Goal: Task Accomplishment & Management: Complete application form

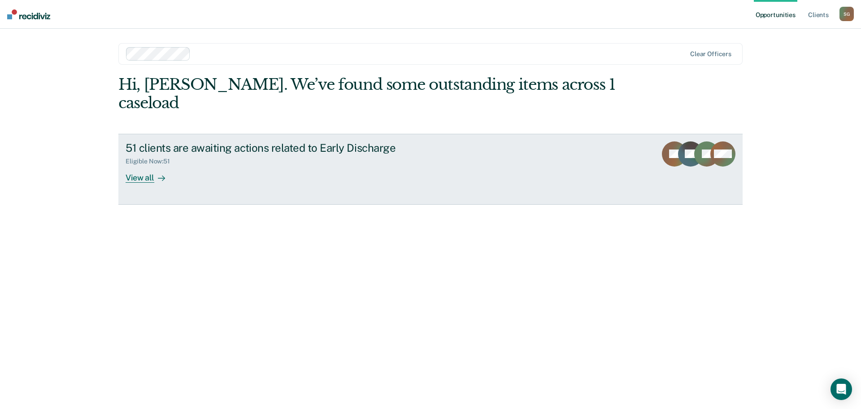
click at [153, 165] on div "View all" at bounding box center [151, 173] width 50 height 17
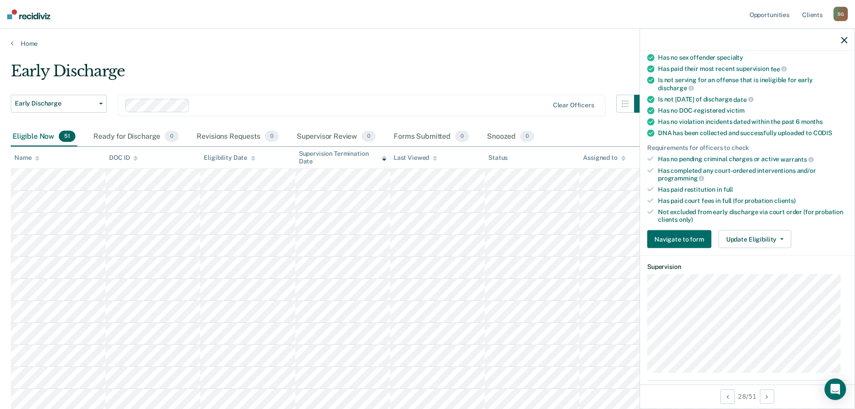
scroll to position [135, 0]
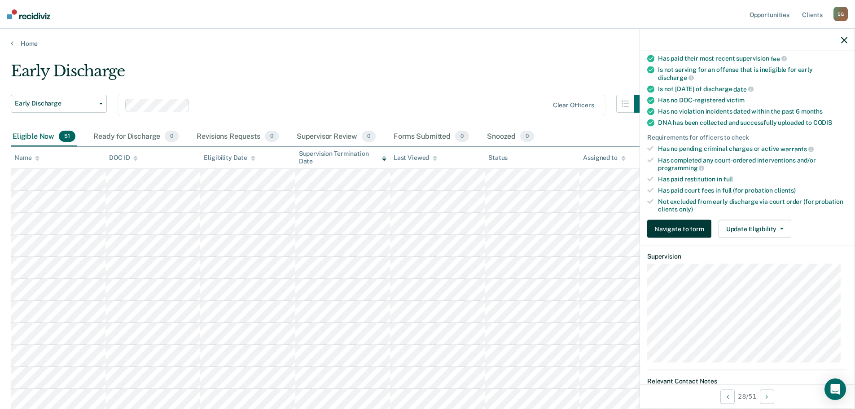
click at [677, 230] on button "Navigate to form" at bounding box center [679, 229] width 64 height 18
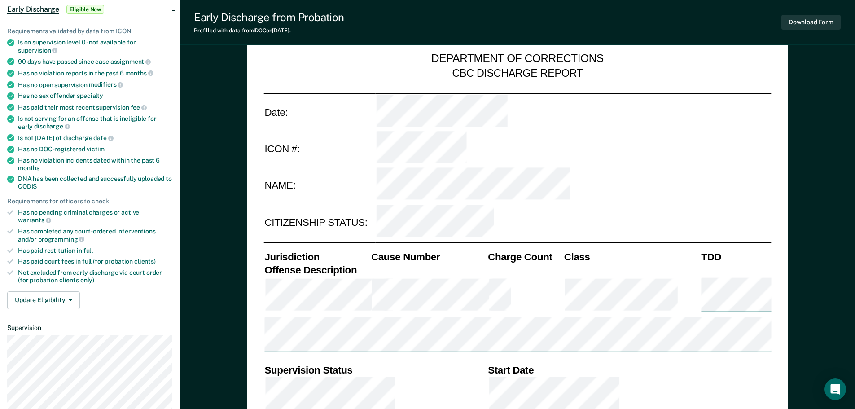
type textarea "x"
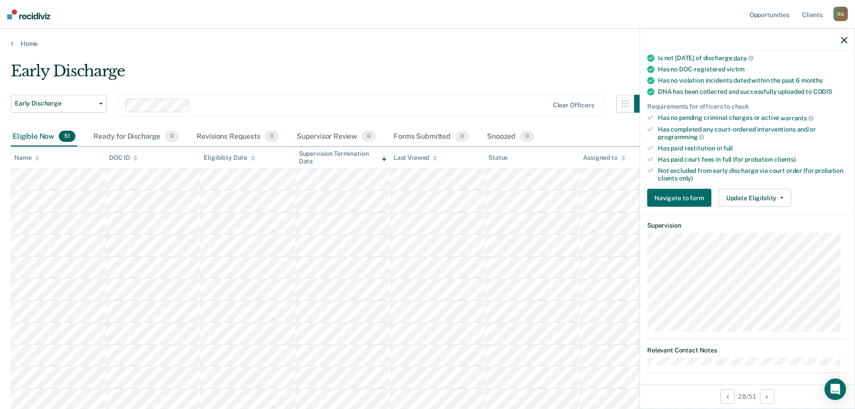
scroll to position [170, 0]
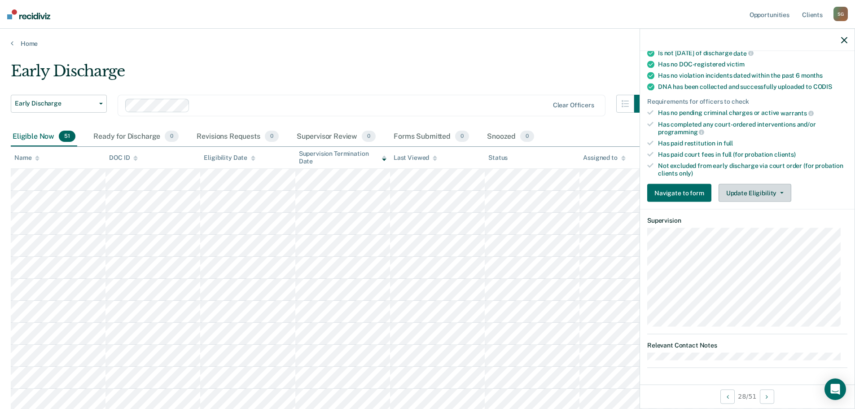
click at [762, 187] on button "Update Eligibility" at bounding box center [754, 193] width 73 height 18
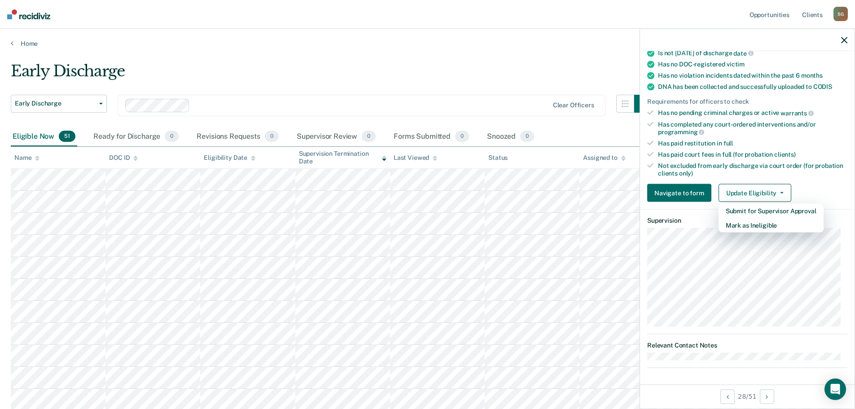
click at [428, 83] on div "Early Discharge" at bounding box center [331, 75] width 641 height 26
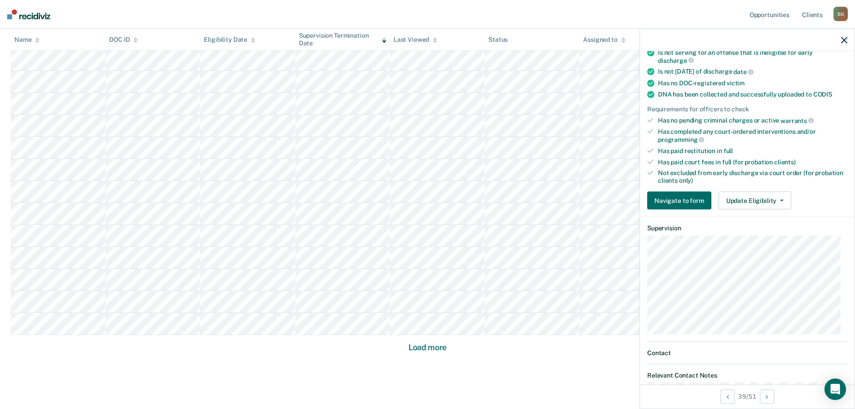
scroll to position [189, 0]
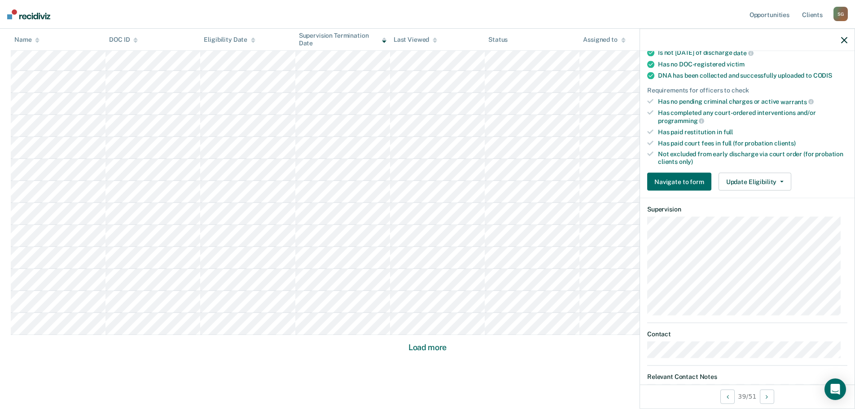
click at [846, 38] on icon "button" at bounding box center [844, 40] width 6 height 6
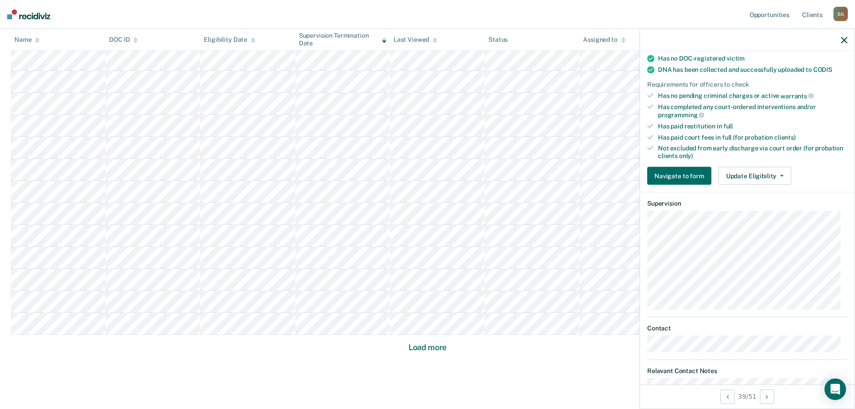
scroll to position [179, 0]
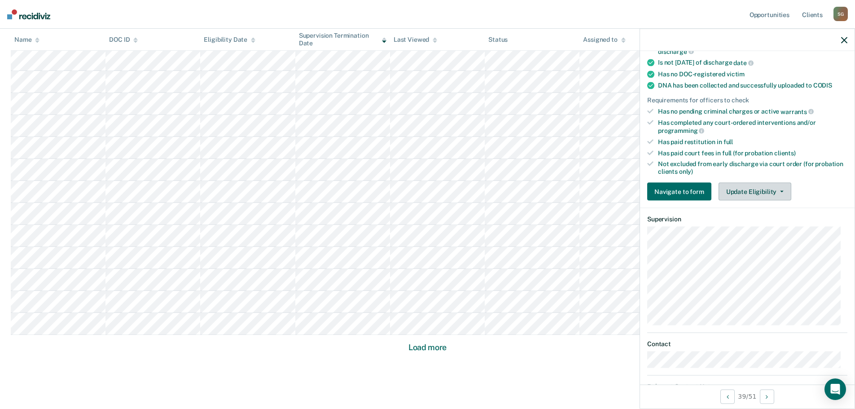
click at [752, 192] on button "Update Eligibility" at bounding box center [754, 192] width 73 height 18
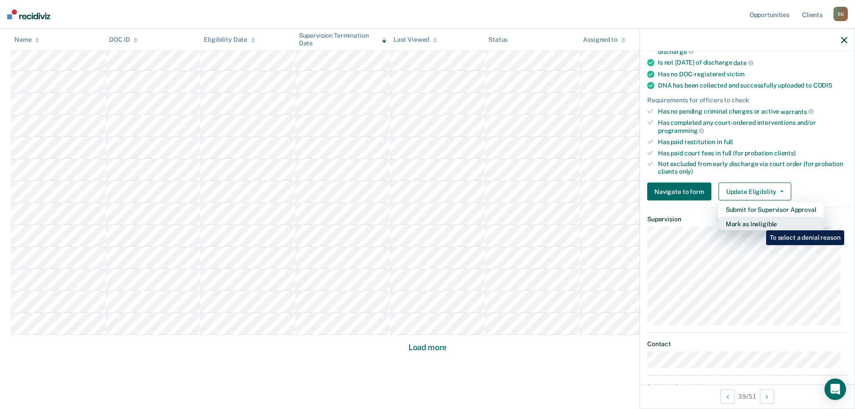
click at [759, 223] on button "Mark as Ineligible" at bounding box center [770, 224] width 105 height 14
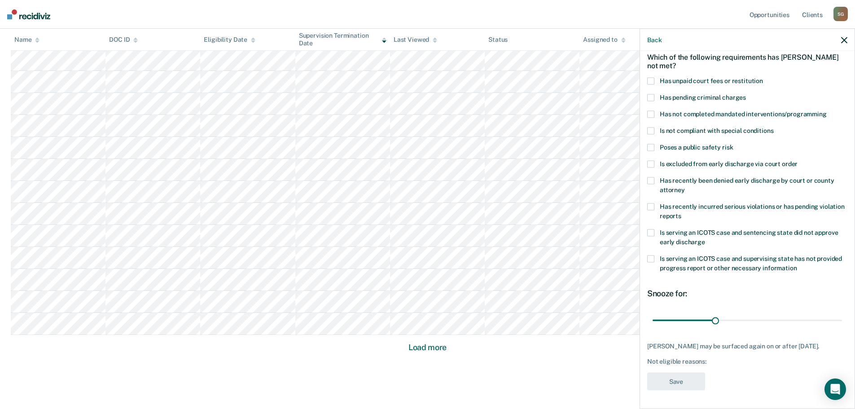
scroll to position [49, 0]
click at [644, 122] on div "MH Which of the following requirements has [PERSON_NAME] not met? Has unpaid co…" at bounding box center [747, 228] width 214 height 355
click at [654, 127] on span at bounding box center [650, 130] width 7 height 7
click at [650, 127] on span at bounding box center [650, 130] width 7 height 7
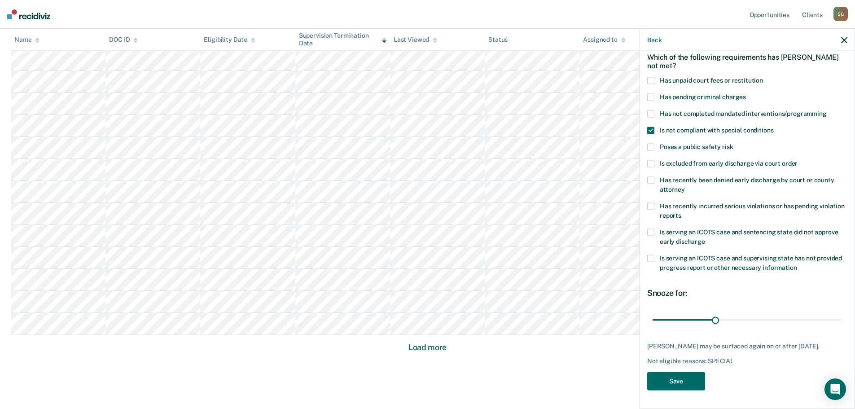
click at [653, 203] on label "Has recently incurred serious violations or has pending violation reports" at bounding box center [747, 212] width 200 height 19
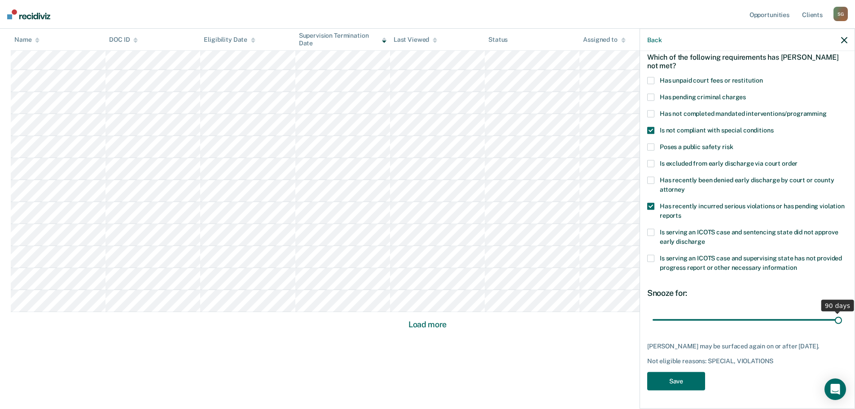
drag, startPoint x: 711, startPoint y: 313, endPoint x: 852, endPoint y: 300, distance: 141.0
type input "90"
click at [841, 312] on input "range" at bounding box center [746, 320] width 189 height 16
click at [667, 378] on button "Save" at bounding box center [676, 381] width 58 height 18
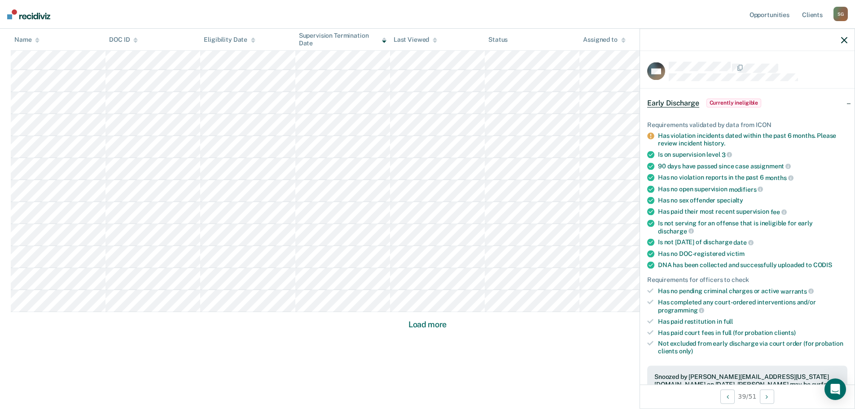
click at [443, 326] on button "Load more" at bounding box center [427, 324] width 44 height 11
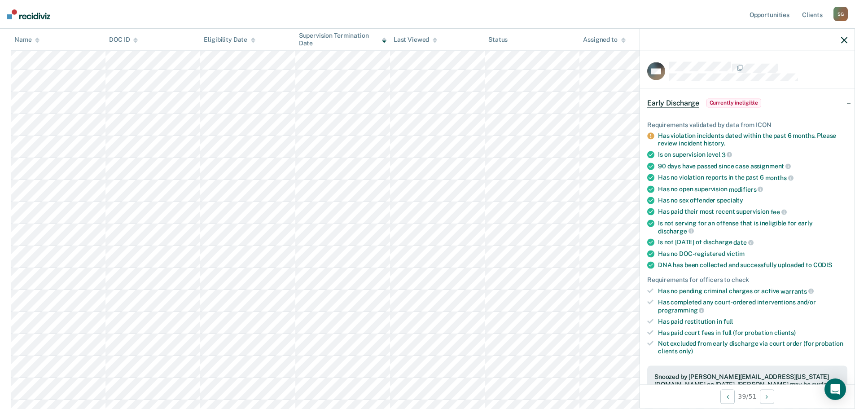
scroll to position [0, 0]
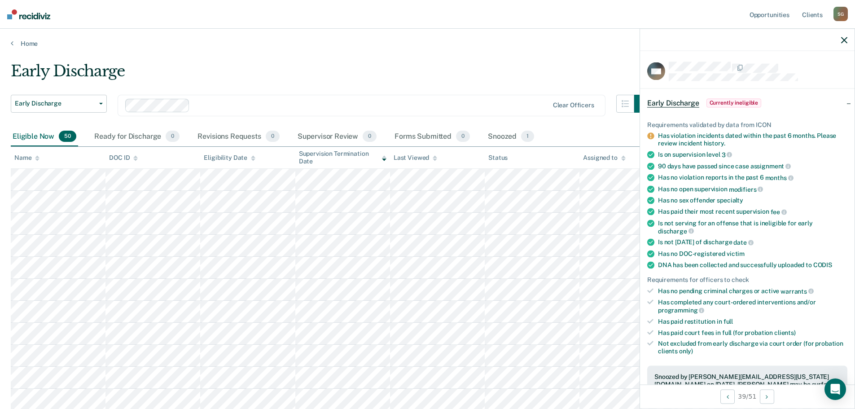
click at [848, 42] on div at bounding box center [747, 40] width 214 height 22
click at [840, 40] on div at bounding box center [747, 40] width 214 height 22
click at [842, 39] on icon "button" at bounding box center [844, 40] width 6 height 6
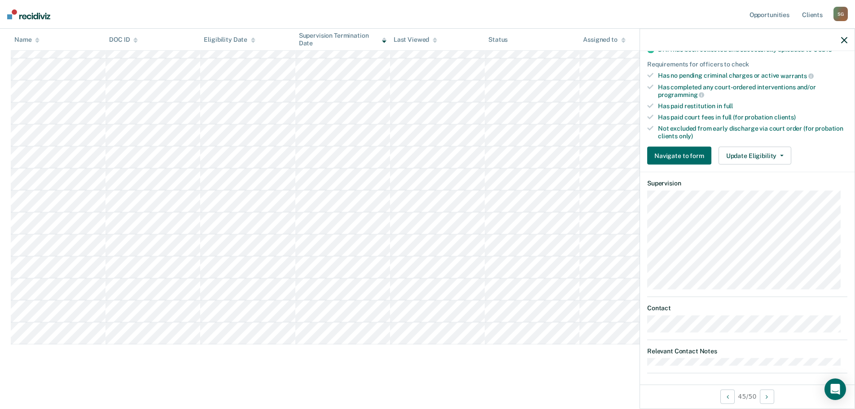
scroll to position [170, 0]
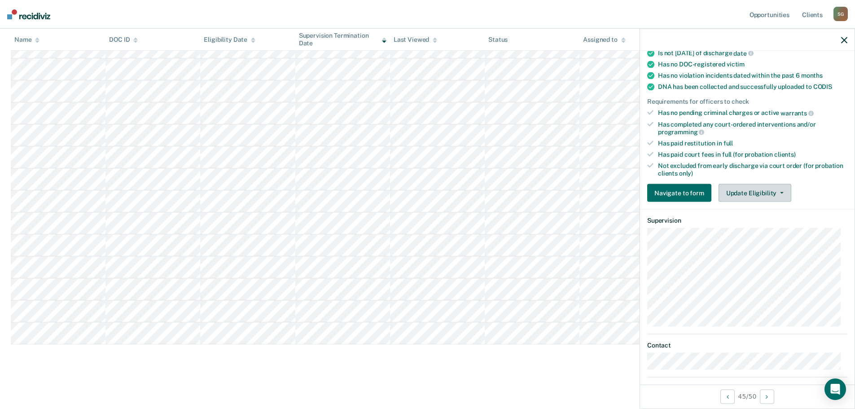
click at [751, 187] on button "Update Eligibility" at bounding box center [754, 193] width 73 height 18
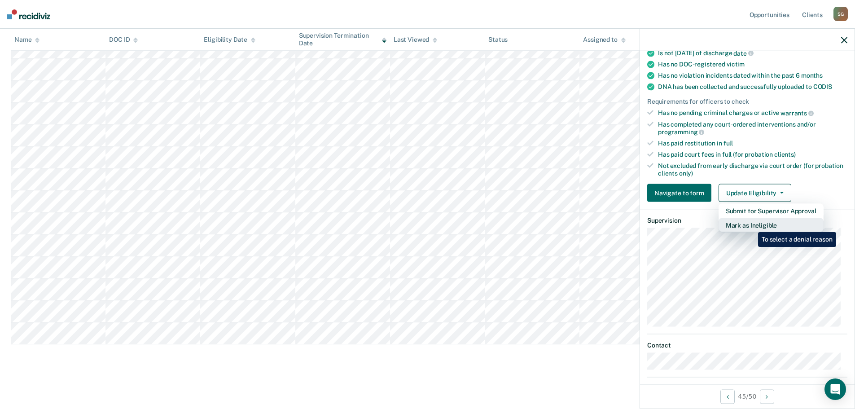
click at [751, 225] on button "Mark as Ineligible" at bounding box center [770, 225] width 105 height 14
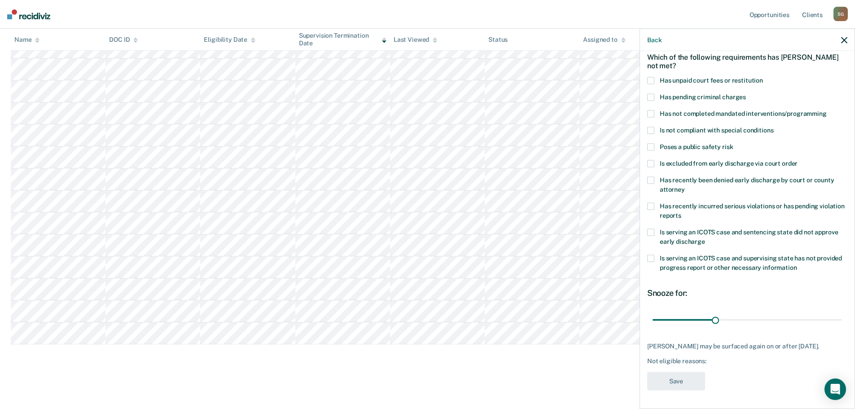
click at [650, 127] on span at bounding box center [650, 130] width 7 height 7
click at [647, 203] on span at bounding box center [650, 206] width 7 height 7
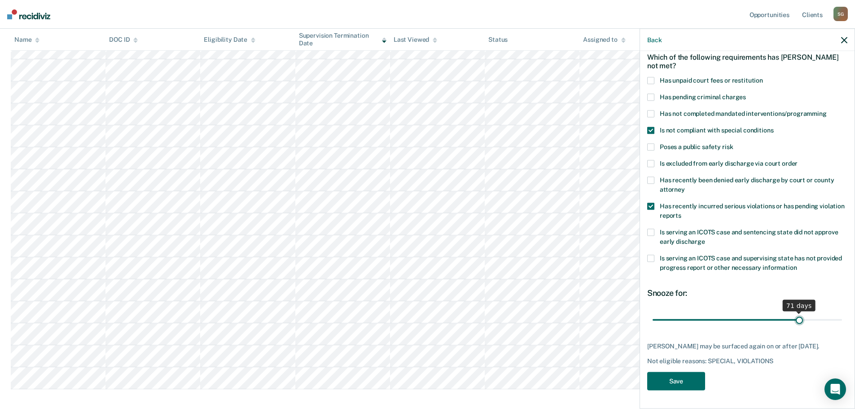
drag, startPoint x: 713, startPoint y: 314, endPoint x: 794, endPoint y: 324, distance: 81.4
type input "71"
click at [794, 324] on input "range" at bounding box center [746, 320] width 189 height 16
drag, startPoint x: 680, startPoint y: 385, endPoint x: 738, endPoint y: 341, distance: 73.4
click at [680, 385] on button "Save" at bounding box center [676, 381] width 58 height 18
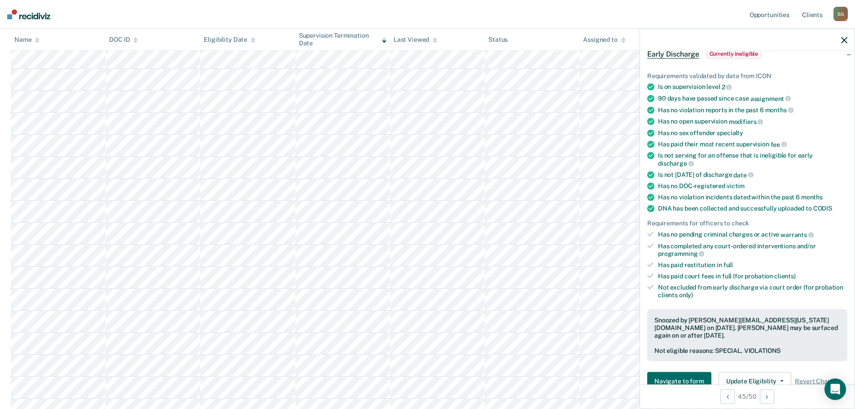
scroll to position [0, 0]
